Goal: Register for event/course

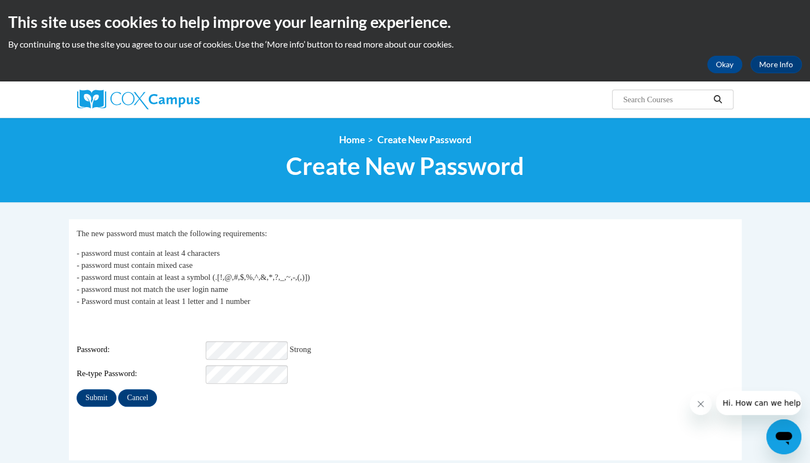
click at [389, 349] on div "Password: Strong" at bounding box center [405, 350] width 657 height 19
click at [85, 389] on input "Submit" at bounding box center [96, 397] width 39 height 17
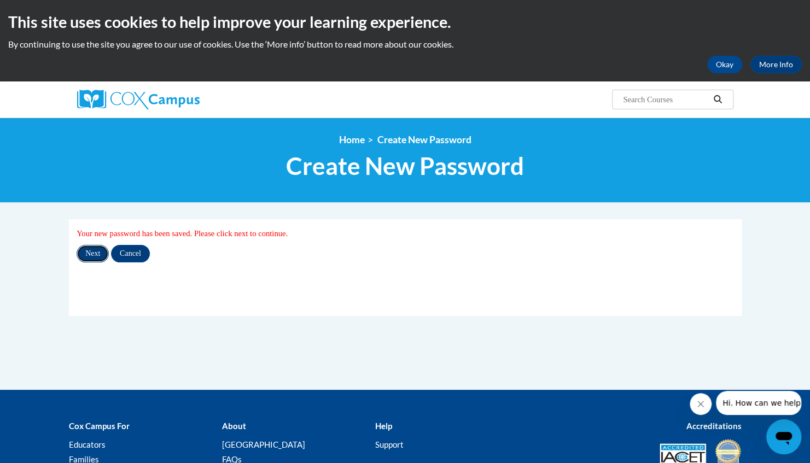
click at [100, 249] on input "Next" at bounding box center [93, 253] width 32 height 17
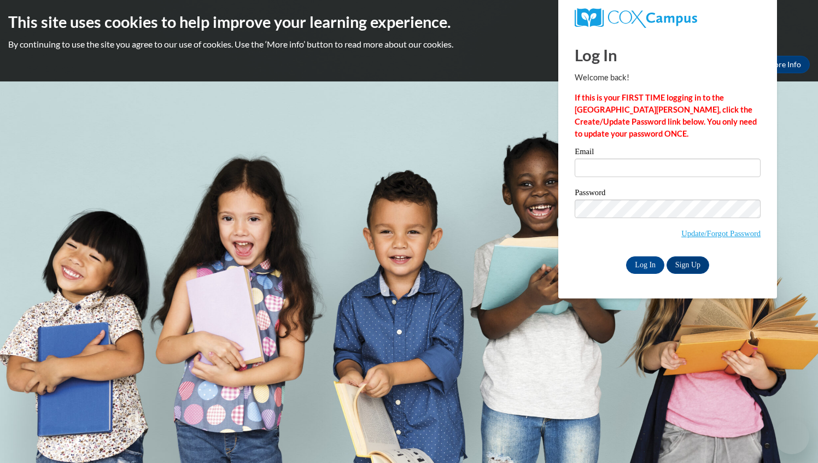
type input "Poonam.Bakshani@epsteinatlanta.org"
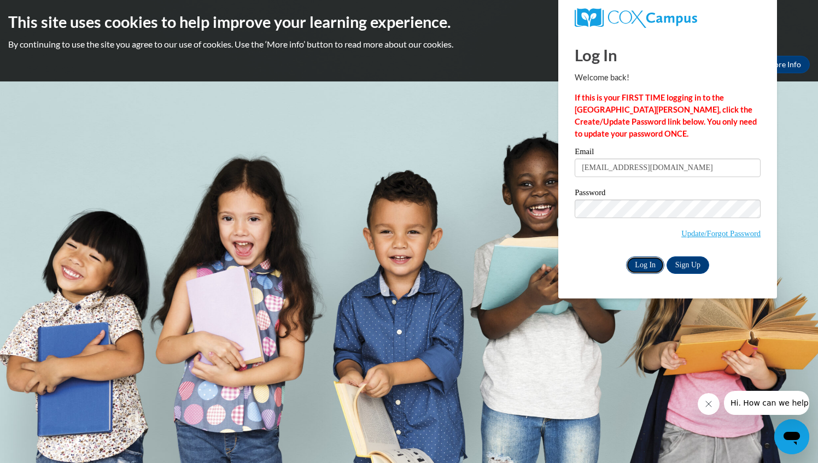
click at [643, 261] on input "Log In" at bounding box center [645, 264] width 38 height 17
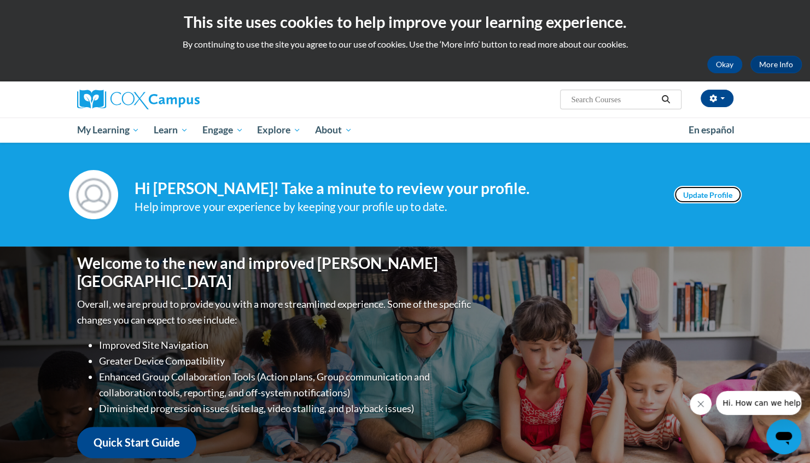
click at [711, 198] on link "Update Profile" at bounding box center [708, 194] width 68 height 17
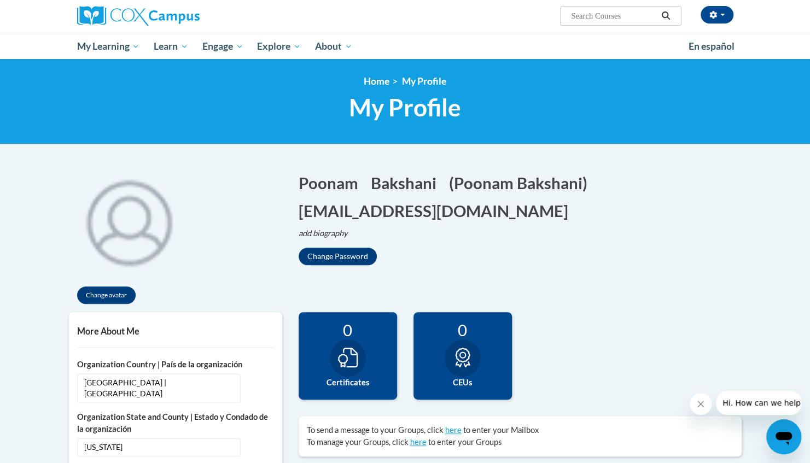
scroll to position [82, 0]
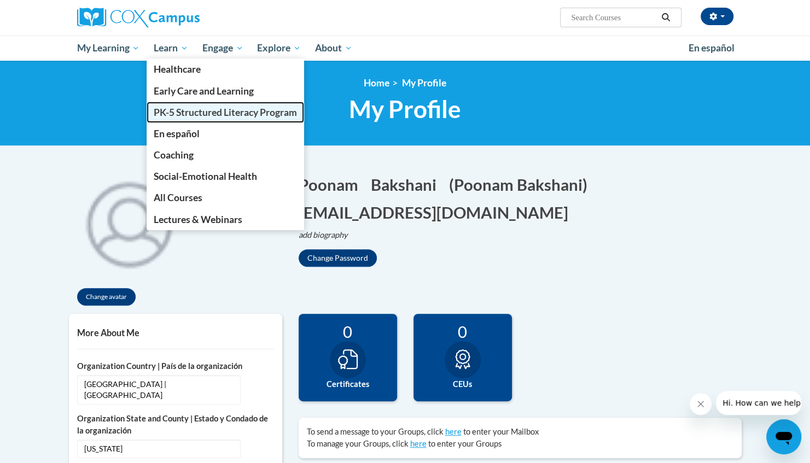
click at [171, 120] on link "PK-5 Structured Literacy Program" at bounding box center [225, 112] width 157 height 21
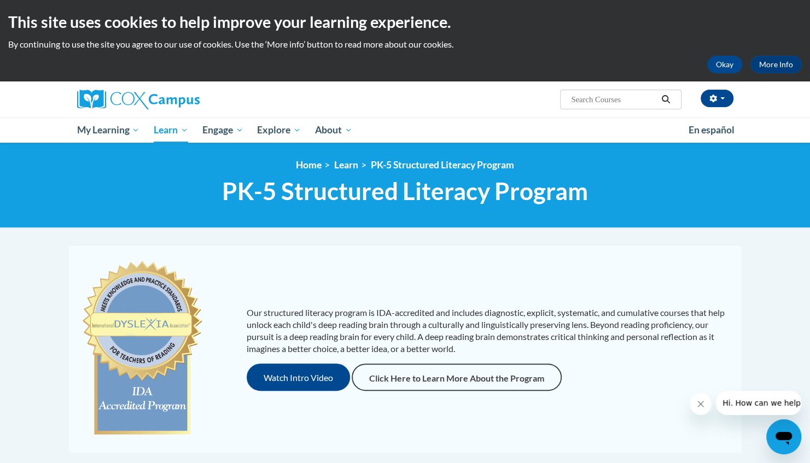
click at [589, 98] on input "Search..." at bounding box center [613, 99] width 87 height 13
type input "rhyming"
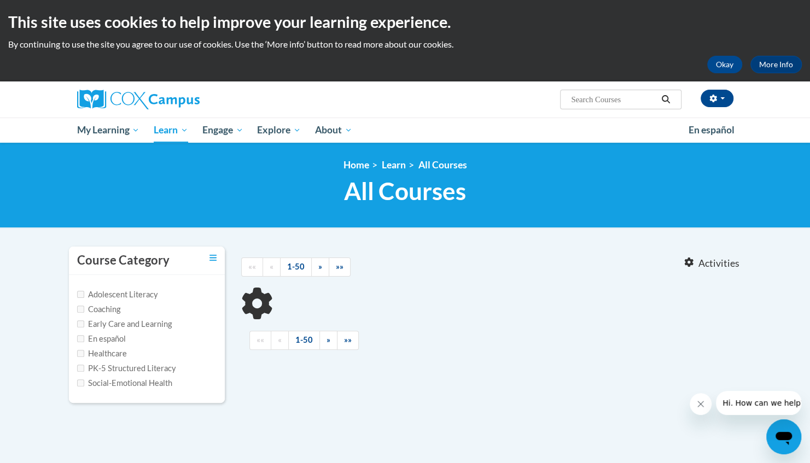
type input "rhyming"
click at [83, 326] on input "Early Care and Learning" at bounding box center [80, 323] width 7 height 7
checkbox input "true"
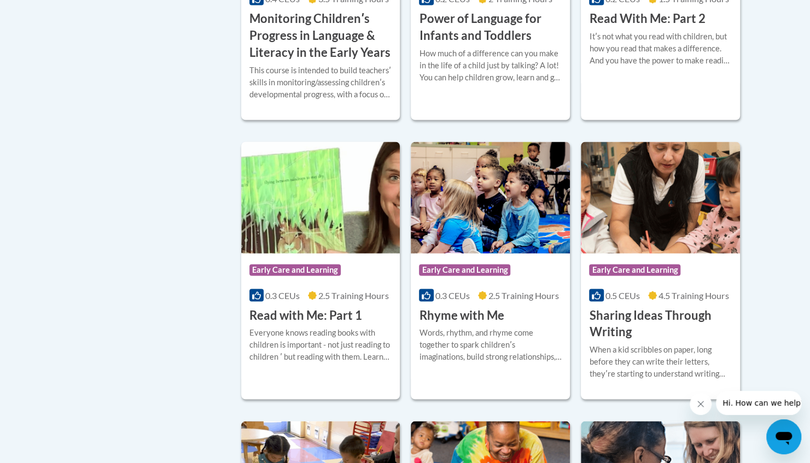
scroll to position [1049, 0]
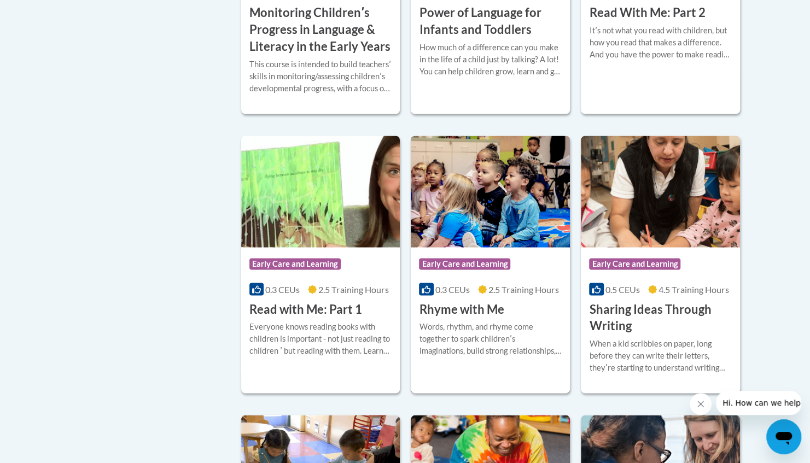
click at [472, 337] on div "Words, rhythm, and rhyme come together to spark childrenʹs imaginations, build …" at bounding box center [490, 338] width 143 height 36
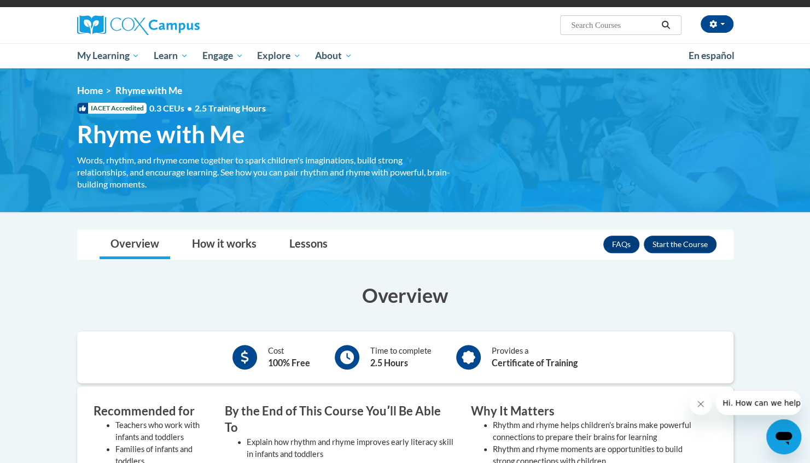
scroll to position [85, 0]
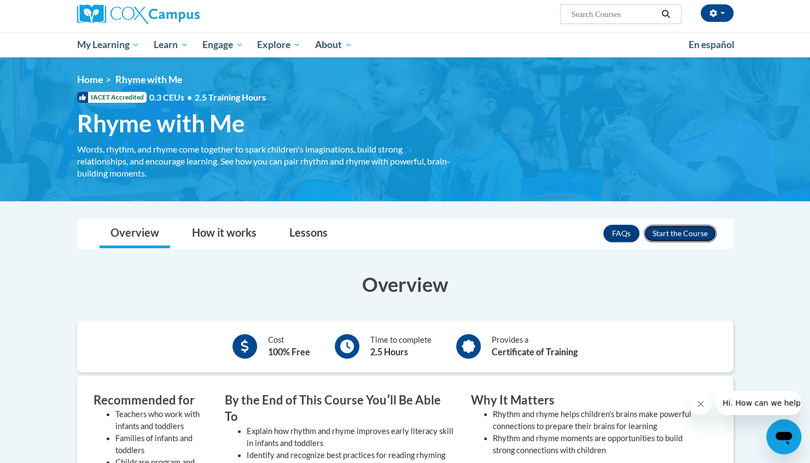
click at [693, 236] on button "Enroll" at bounding box center [680, 233] width 73 height 17
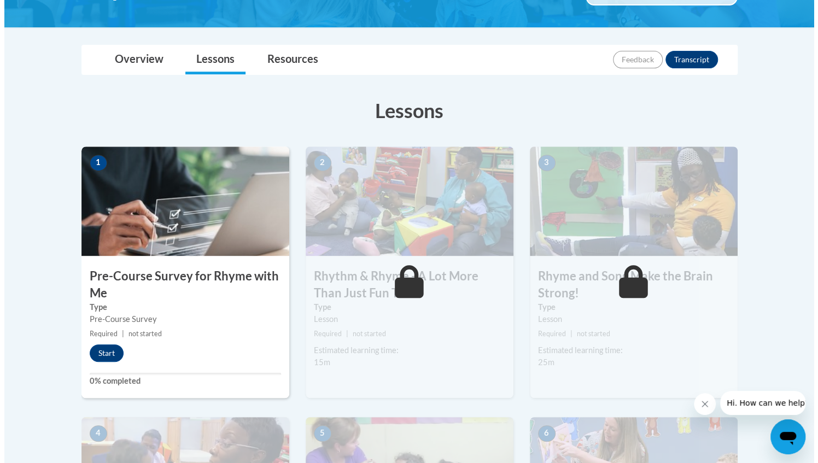
scroll to position [221, 0]
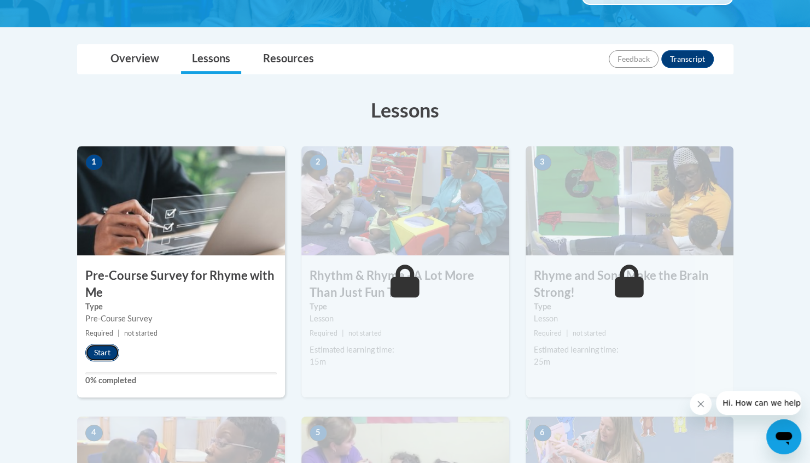
click at [104, 344] on button "Start" at bounding box center [102, 352] width 34 height 17
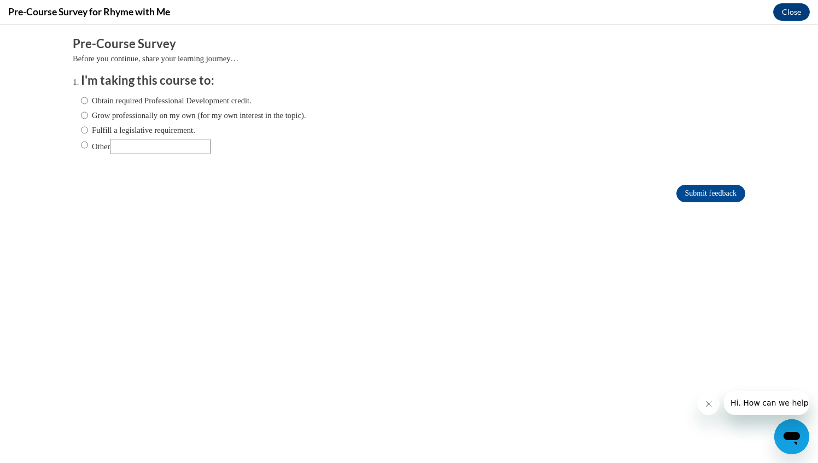
scroll to position [0, 0]
click at [135, 119] on label "Grow professionally on my own (for my own interest in the topic)." at bounding box center [193, 115] width 225 height 12
click at [88, 119] on input "Grow professionally on my own (for my own interest in the topic)." at bounding box center [84, 115] width 7 height 12
radio input "true"
click at [150, 147] on input "Other" at bounding box center [160, 146] width 101 height 15
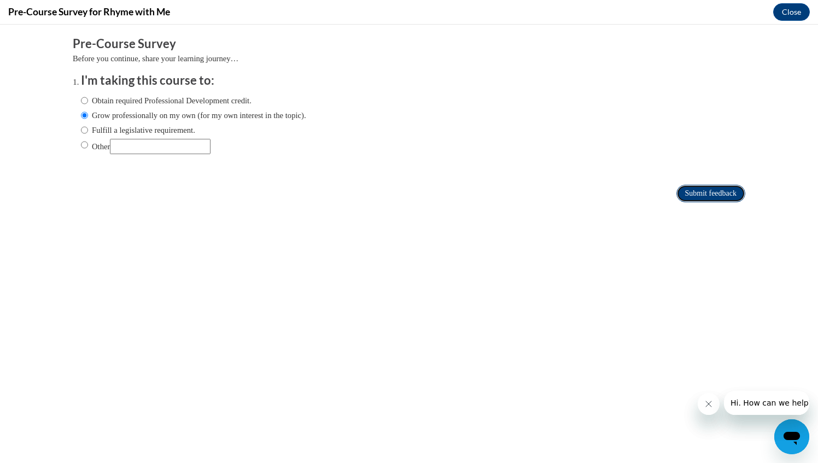
click at [691, 200] on input "Submit feedback" at bounding box center [710, 193] width 69 height 17
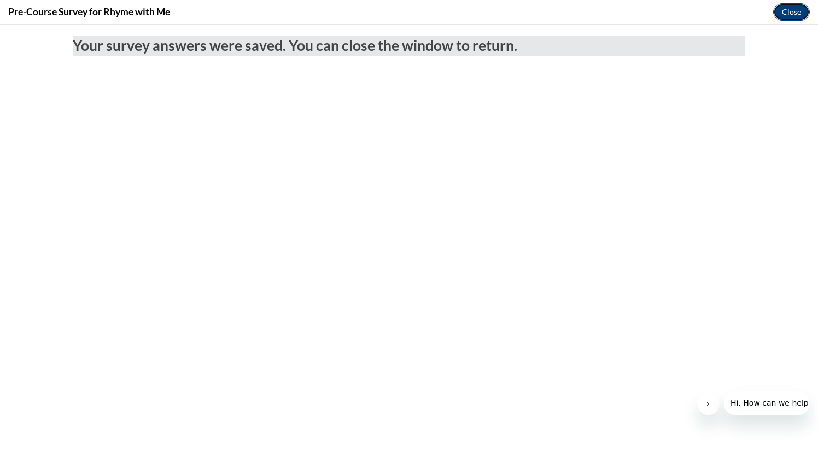
click at [786, 13] on button "Close" at bounding box center [791, 11] width 37 height 17
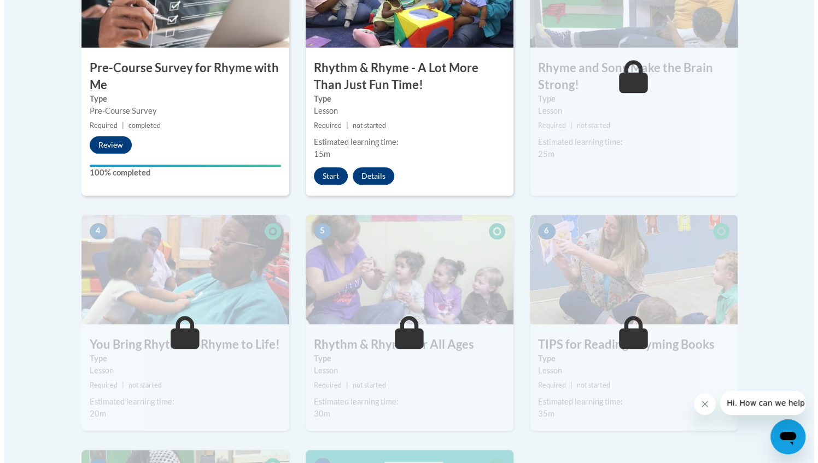
scroll to position [424, 0]
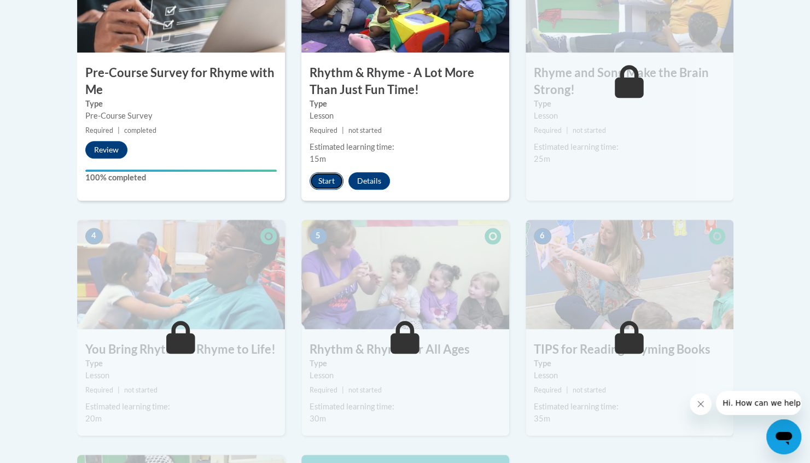
click at [322, 182] on button "Start" at bounding box center [327, 180] width 34 height 17
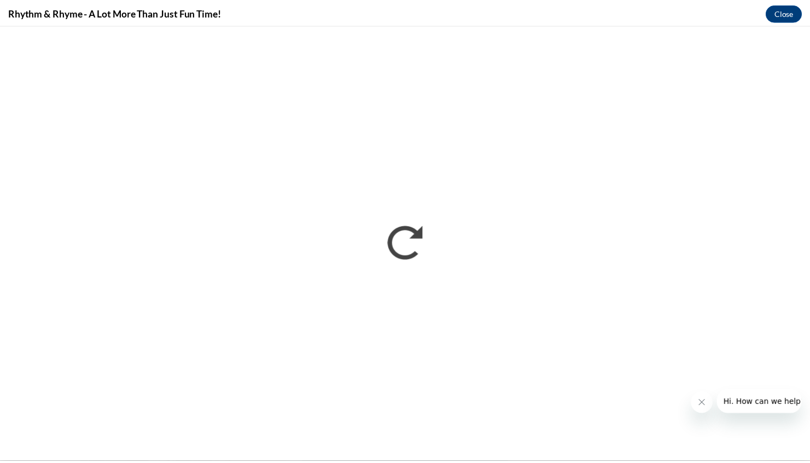
scroll to position [0, 0]
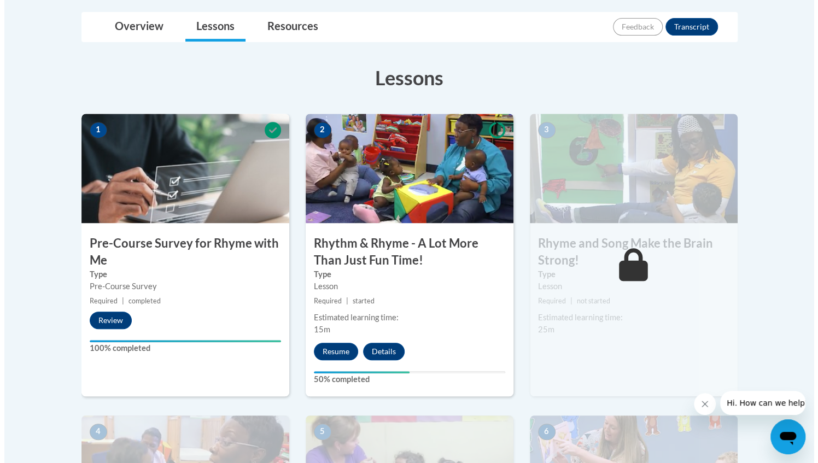
scroll to position [255, 0]
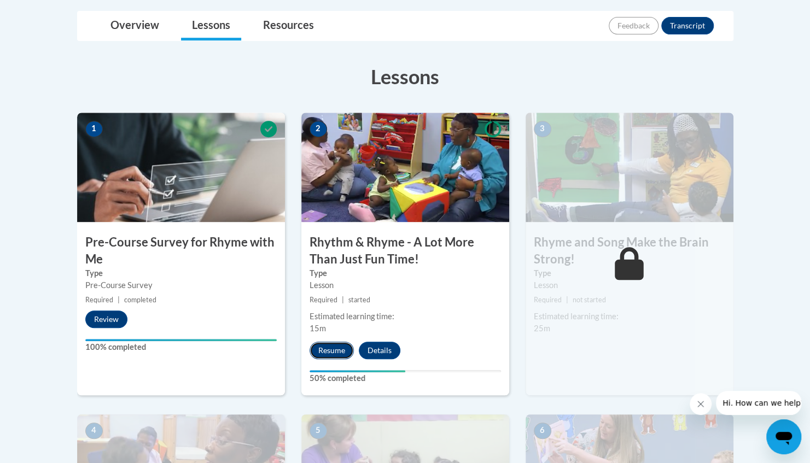
click at [332, 343] on button "Resume" at bounding box center [332, 350] width 44 height 17
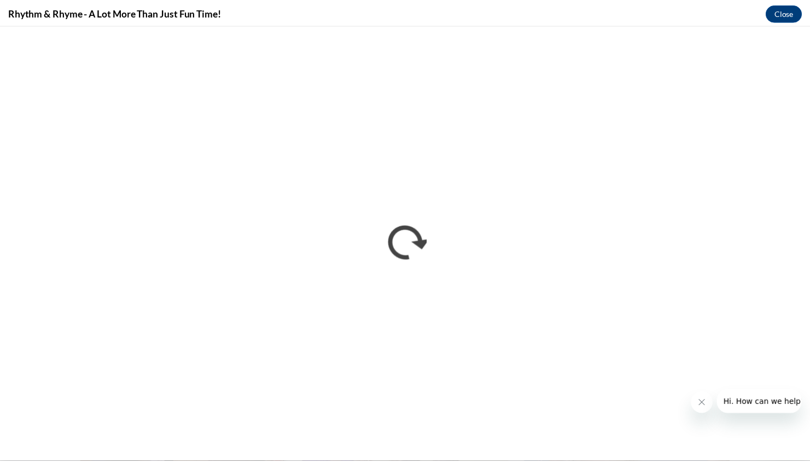
scroll to position [0, 0]
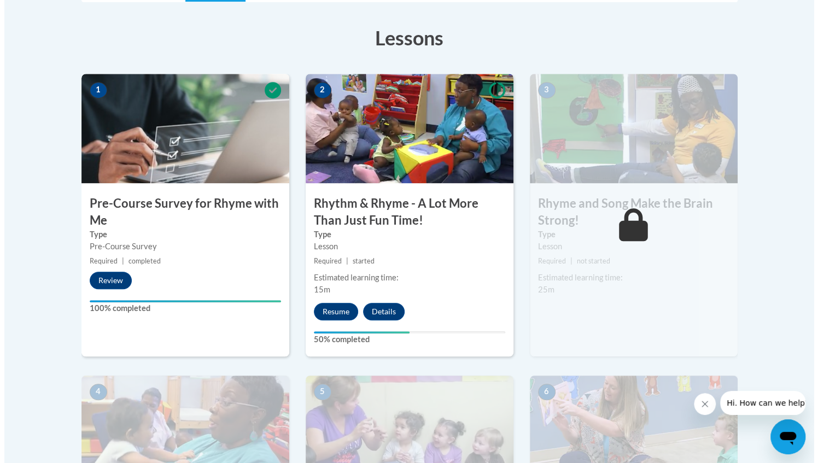
scroll to position [294, 0]
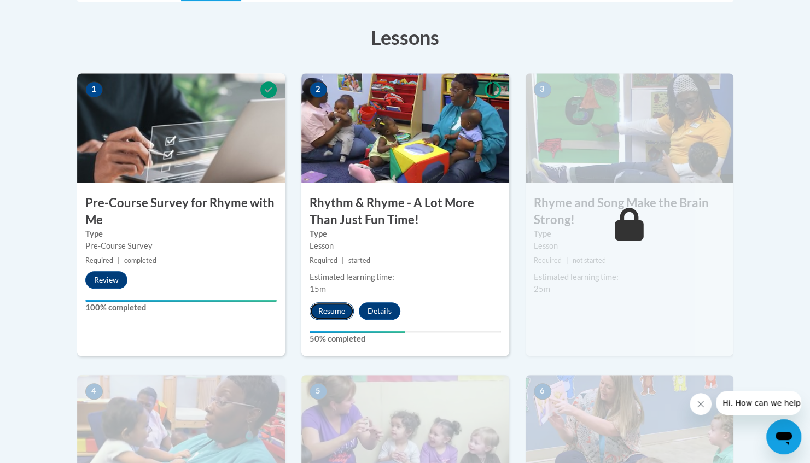
click at [344, 309] on button "Resume" at bounding box center [332, 310] width 44 height 17
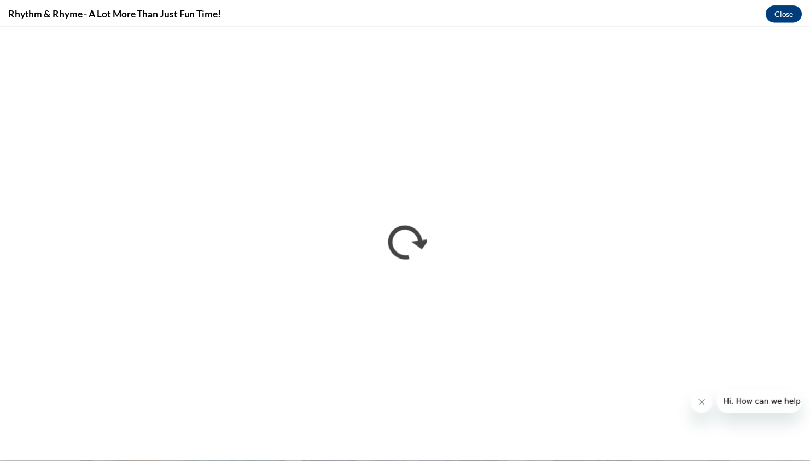
scroll to position [0, 0]
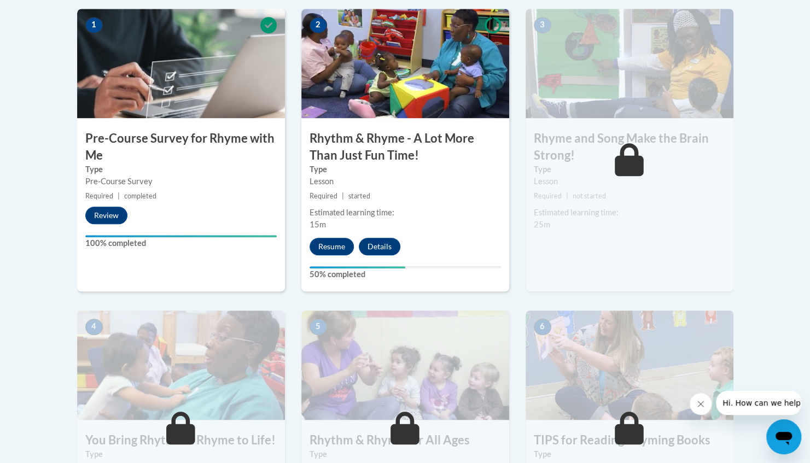
scroll to position [388, 0]
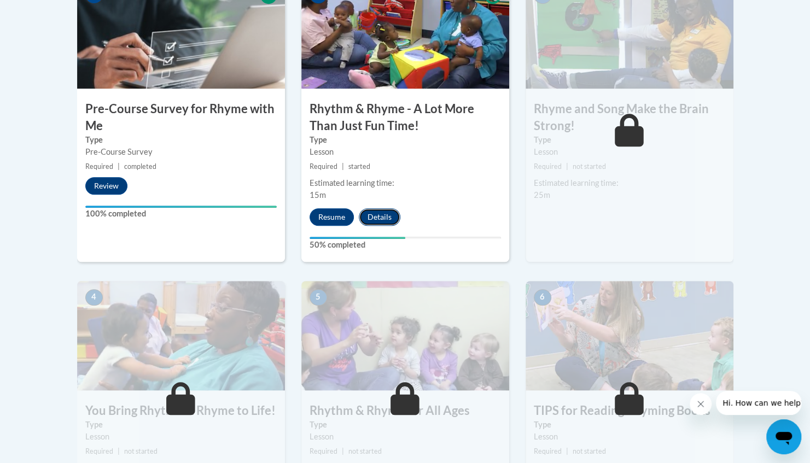
click at [377, 215] on button "Details" at bounding box center [380, 216] width 42 height 17
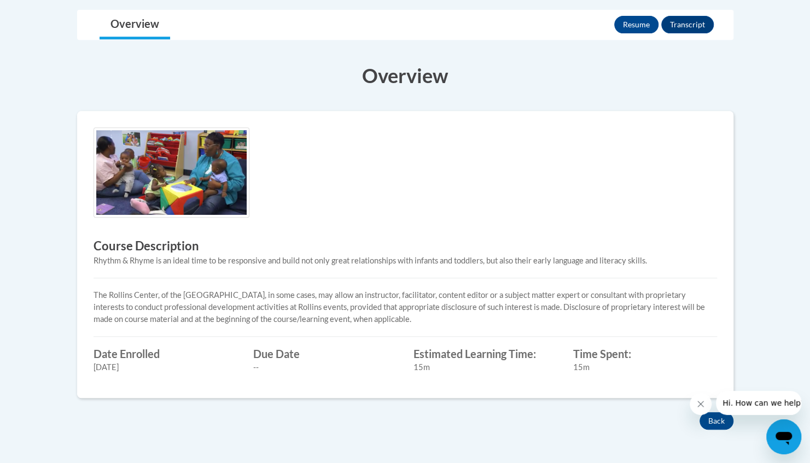
scroll to position [265, 0]
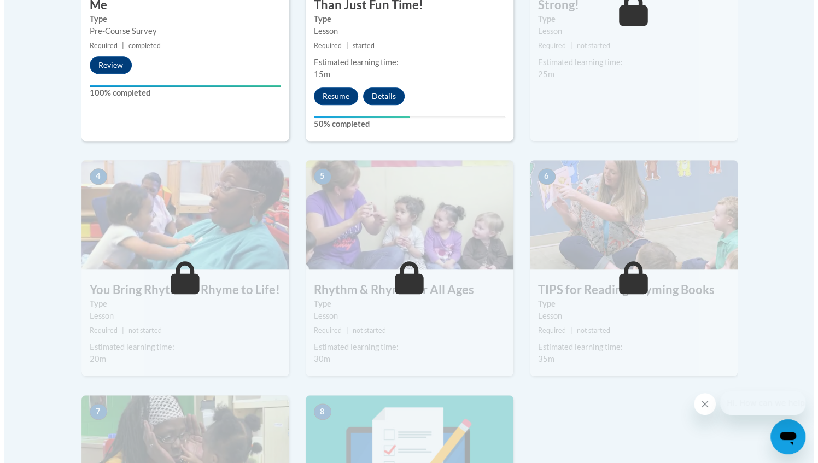
scroll to position [511, 0]
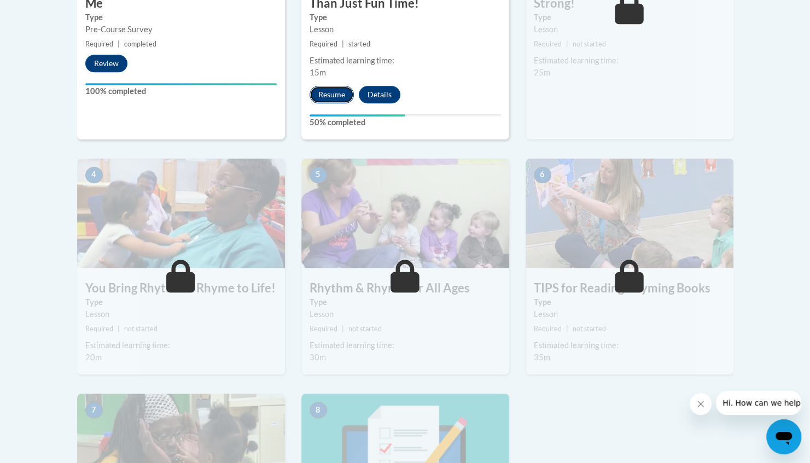
click at [330, 91] on button "Resume" at bounding box center [332, 94] width 44 height 17
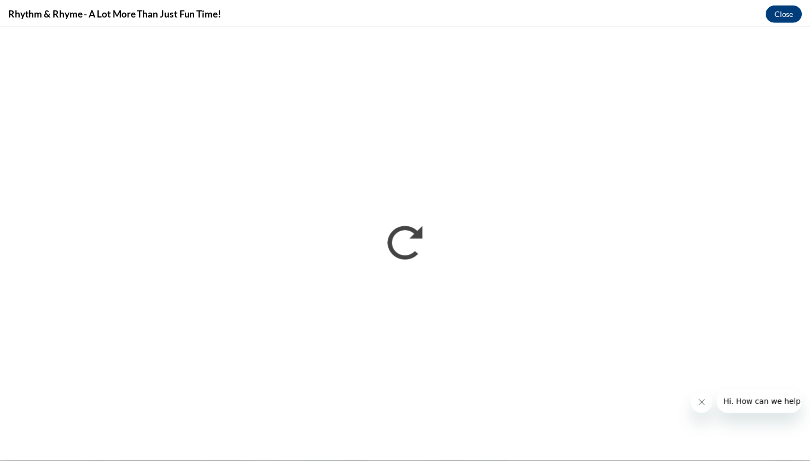
scroll to position [0, 0]
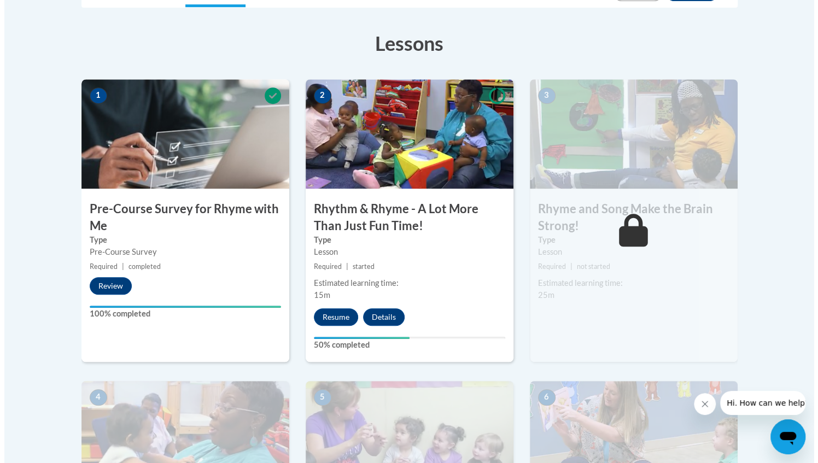
scroll to position [289, 0]
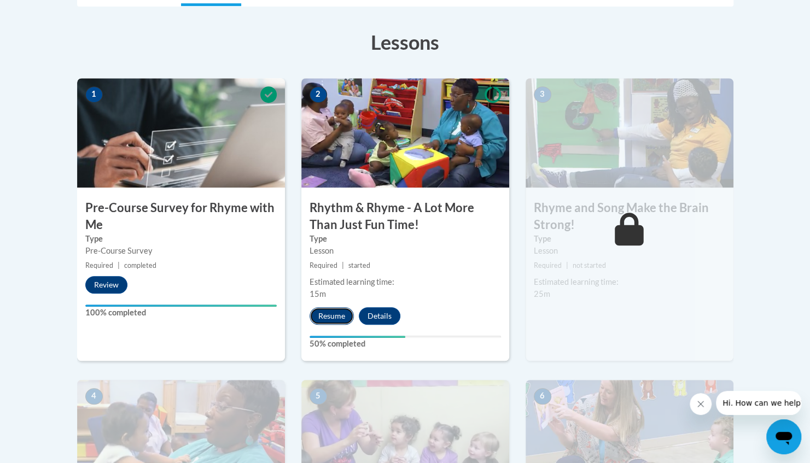
click at [341, 317] on button "Resume" at bounding box center [332, 315] width 44 height 17
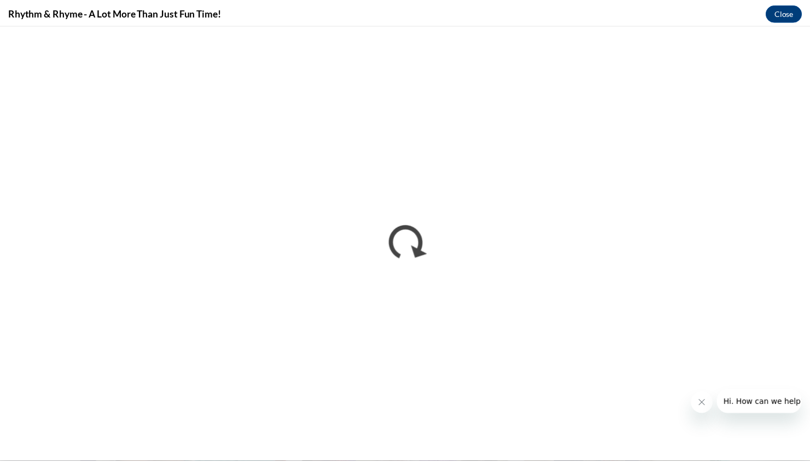
scroll to position [0, 0]
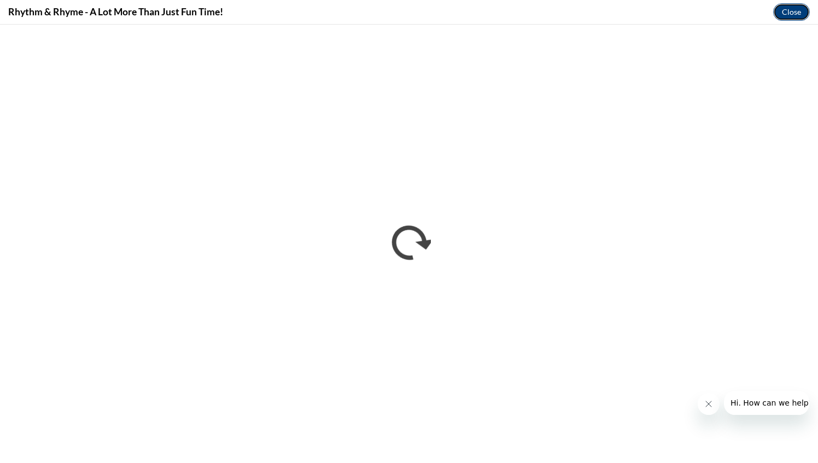
click at [790, 10] on button "Close" at bounding box center [791, 11] width 37 height 17
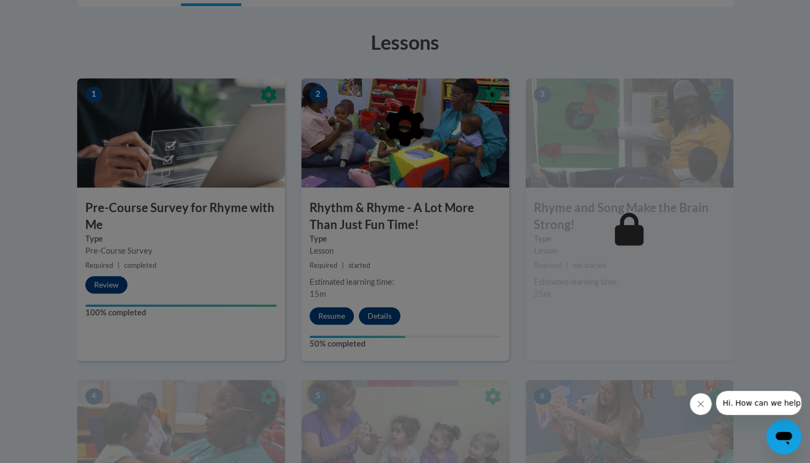
click at [329, 314] on div at bounding box center [405, 231] width 810 height 463
click at [283, 304] on div at bounding box center [405, 231] width 810 height 463
click at [330, 320] on div at bounding box center [405, 231] width 810 height 463
click at [330, 315] on div at bounding box center [405, 231] width 810 height 463
